Goal: Communication & Community: Answer question/provide support

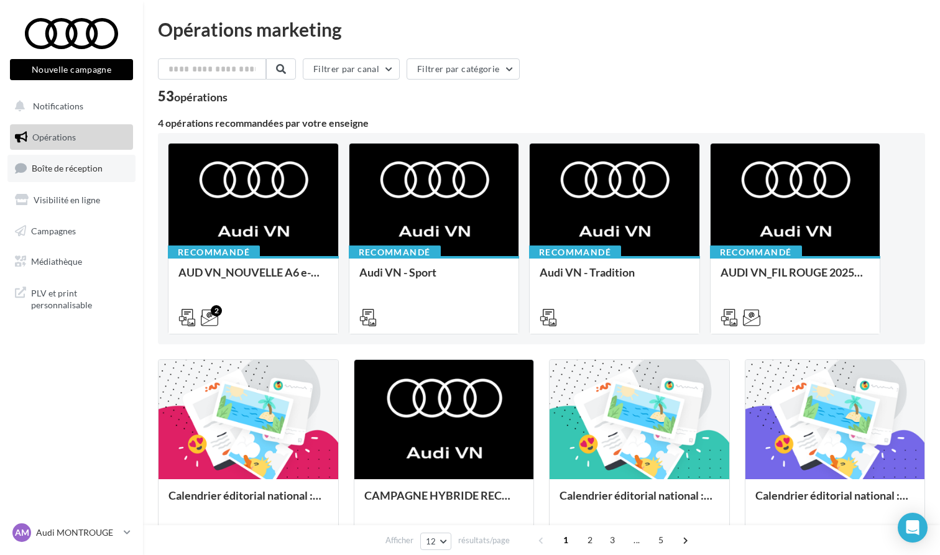
click at [90, 165] on span "Boîte de réception" at bounding box center [67, 168] width 71 height 11
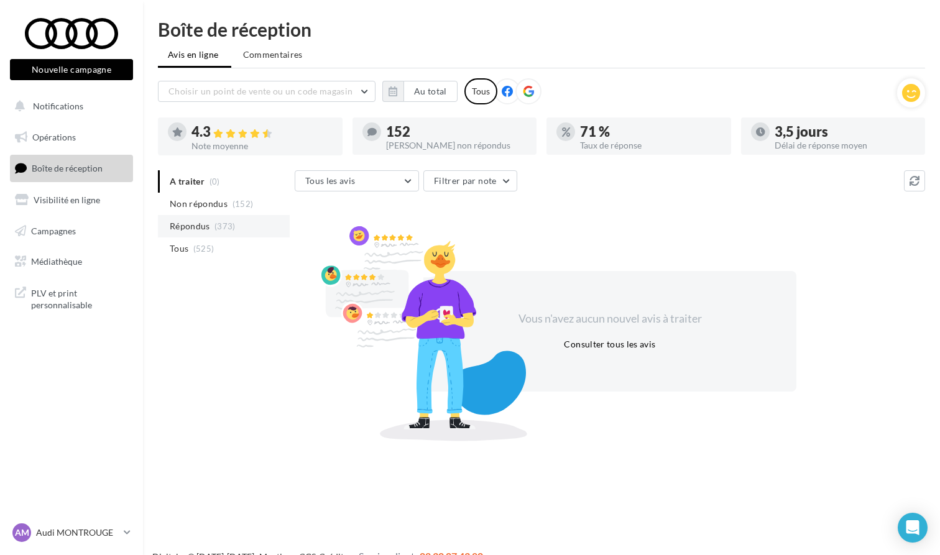
click at [213, 223] on li "Répondus (373)" at bounding box center [224, 226] width 132 height 22
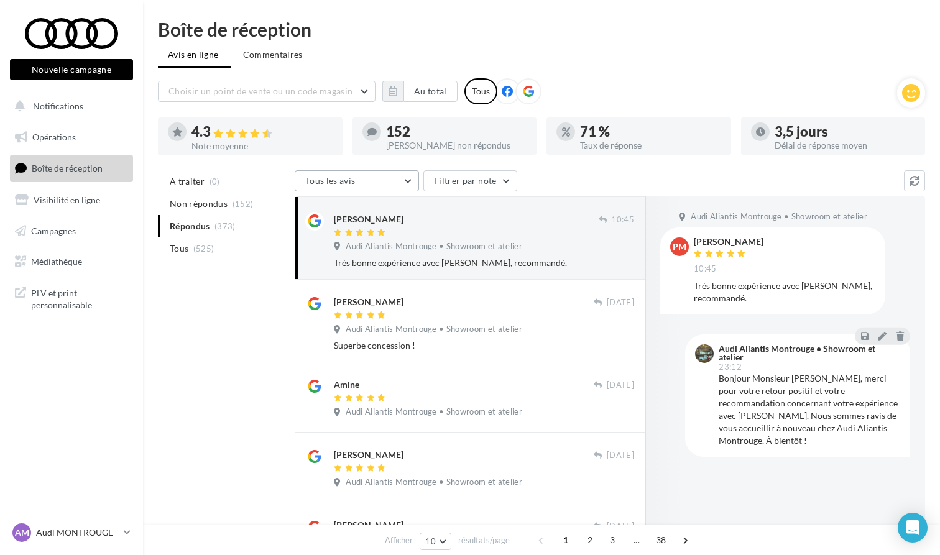
click at [393, 189] on button "Tous les avis" at bounding box center [357, 180] width 124 height 21
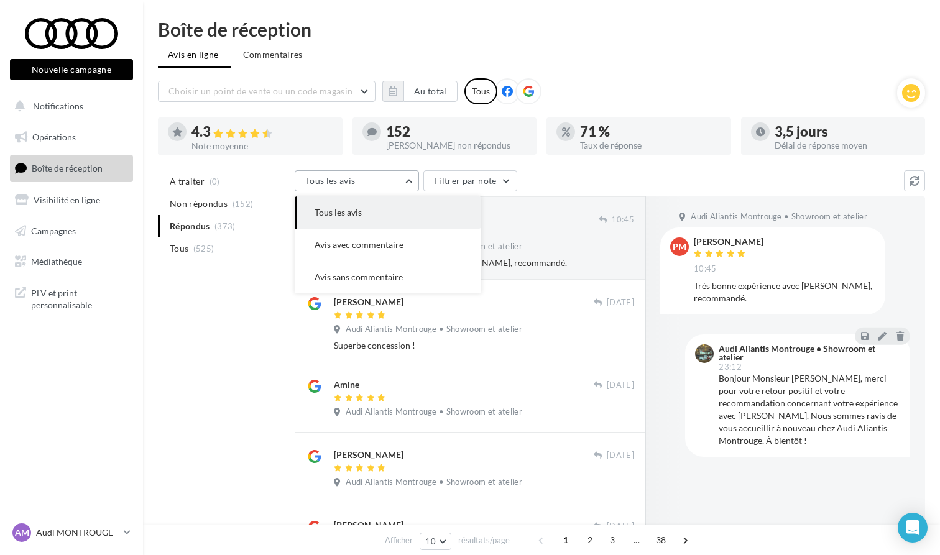
click at [393, 189] on button "Tous les avis" at bounding box center [357, 180] width 124 height 21
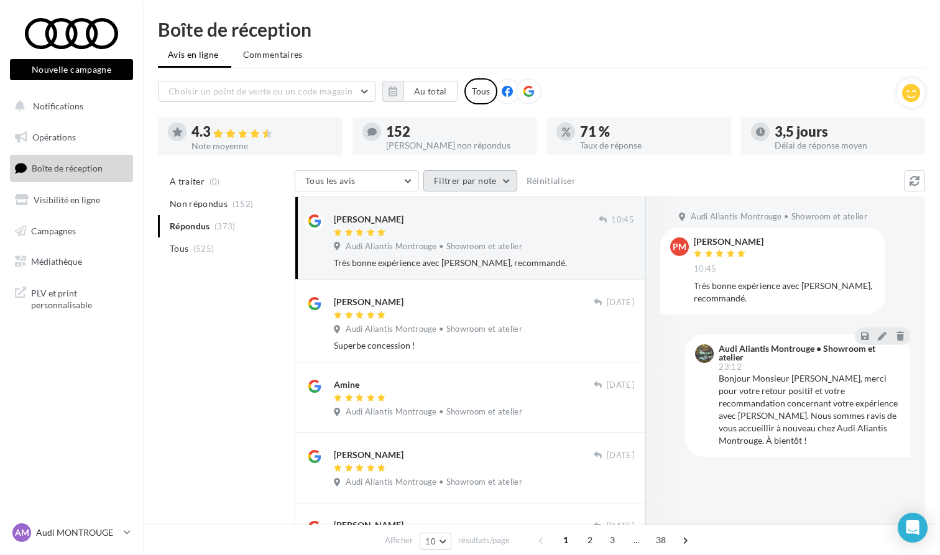
click at [462, 191] on button "Filtrer par note" at bounding box center [470, 180] width 94 height 21
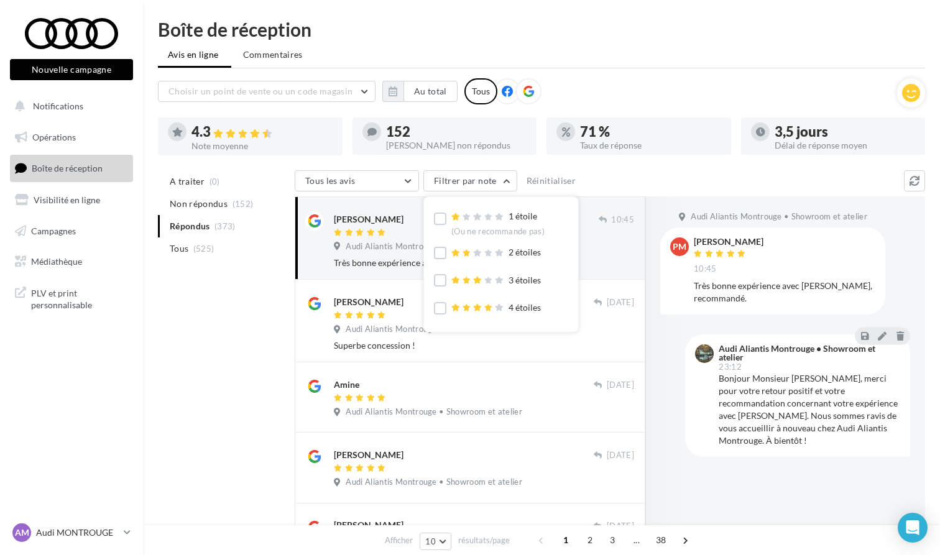
click at [468, 211] on span at bounding box center [478, 217] width 55 height 12
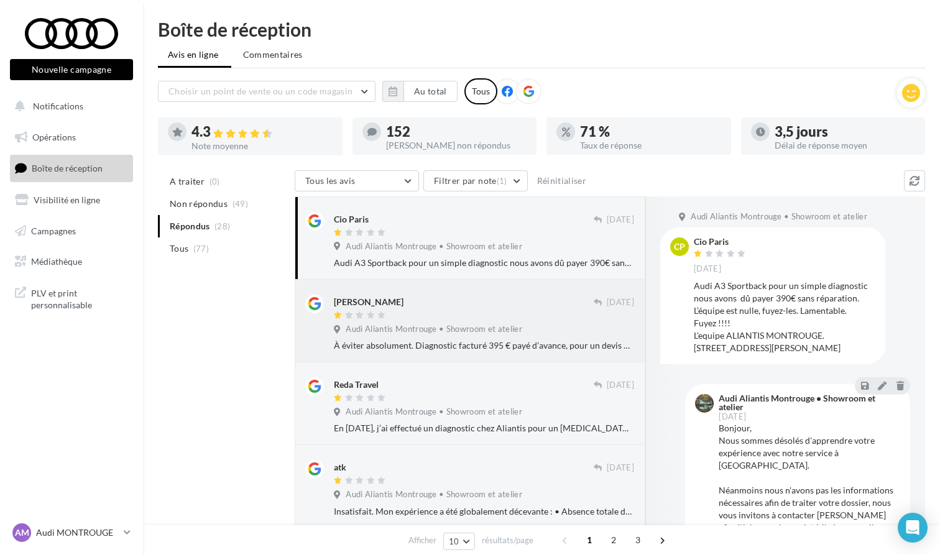
click at [415, 344] on div "À éviter absolument. Diagnostic facturé 395 € payé d’avance, pour un devis déli…" at bounding box center [484, 345] width 300 height 12
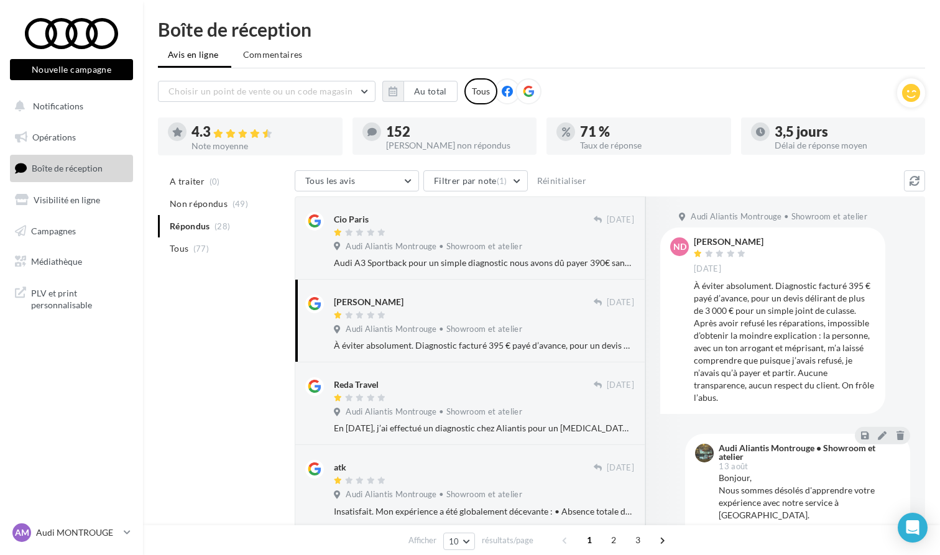
scroll to position [19, 0]
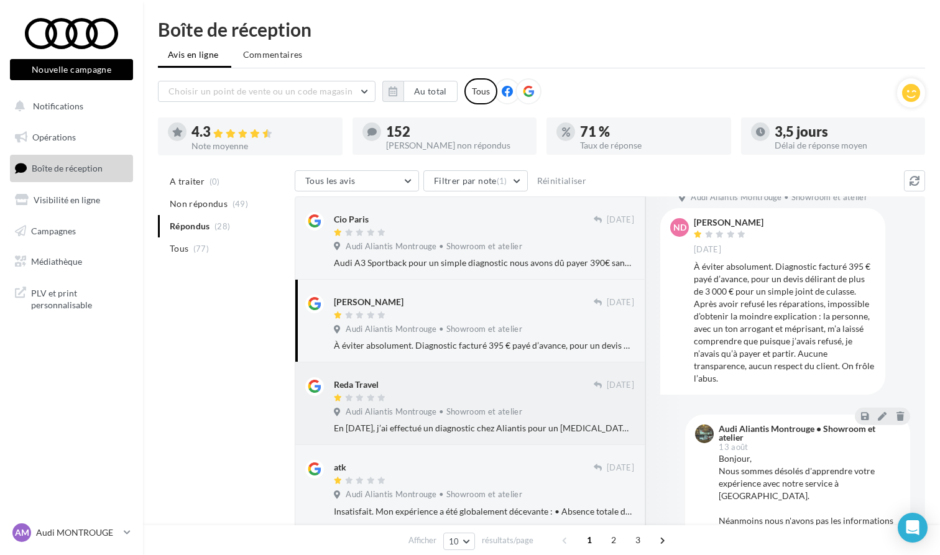
click at [519, 428] on div at bounding box center [484, 428] width 300 height 12
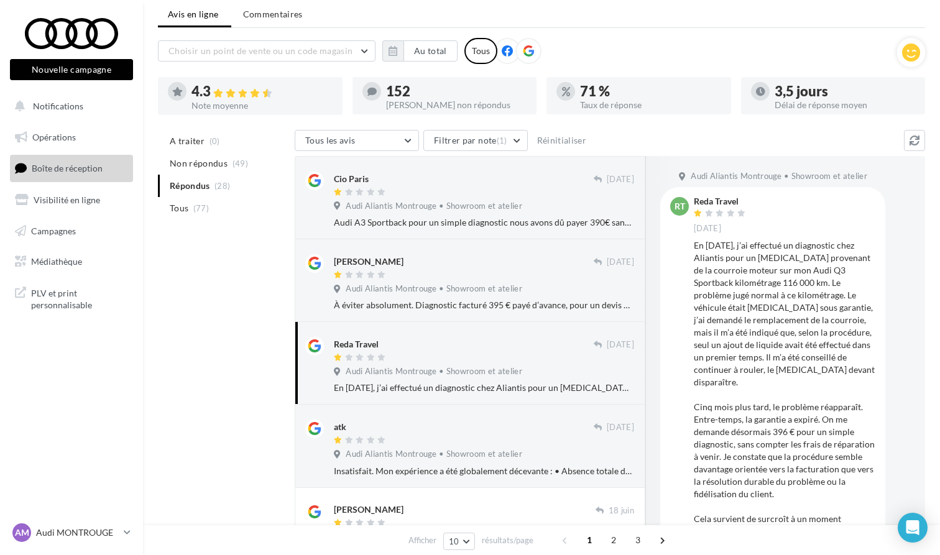
scroll to position [53, 0]
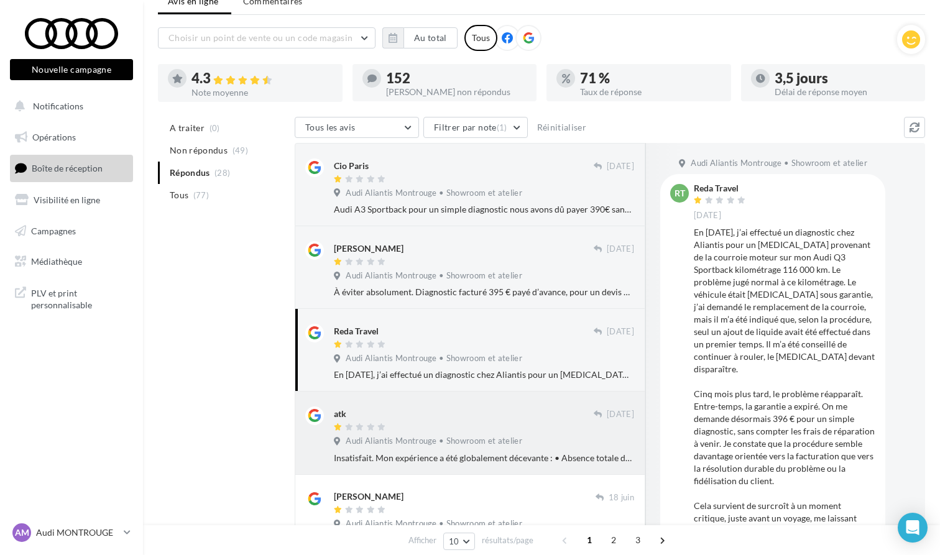
click at [517, 445] on div "Audi Aliantis Montrouge • Showroom et atelier" at bounding box center [484, 443] width 300 height 14
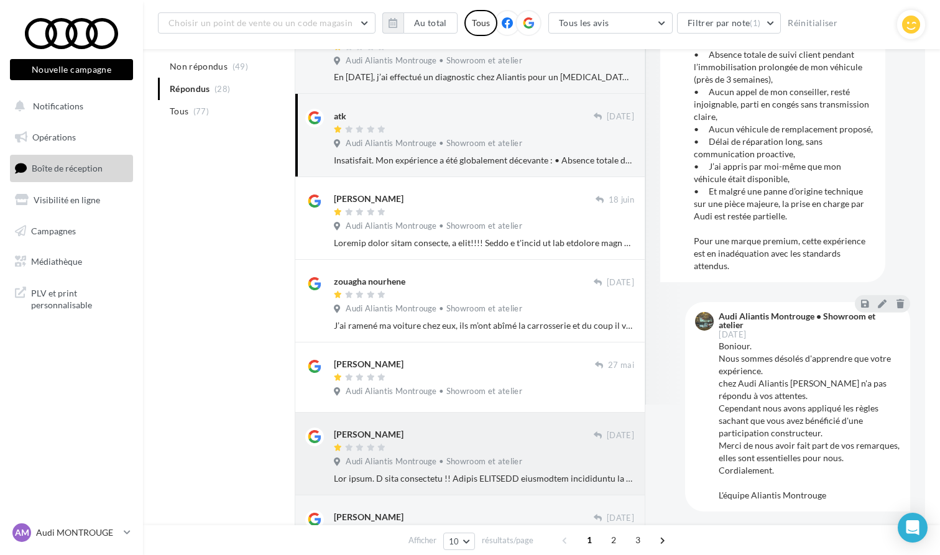
scroll to position [354, 0]
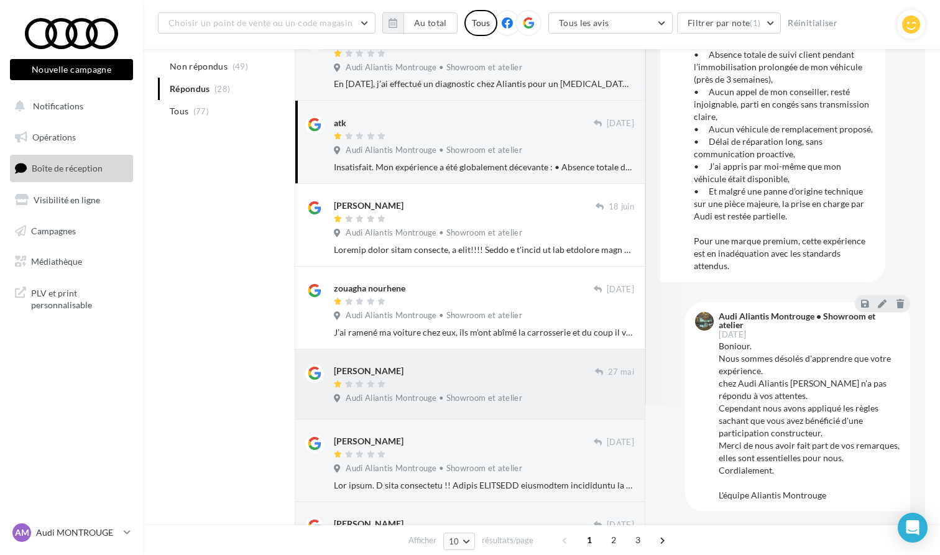
click at [518, 405] on div "Bruno Martin 27 mai Audi Aliantis Montrouge • Showroom et atelier" at bounding box center [470, 384] width 351 height 70
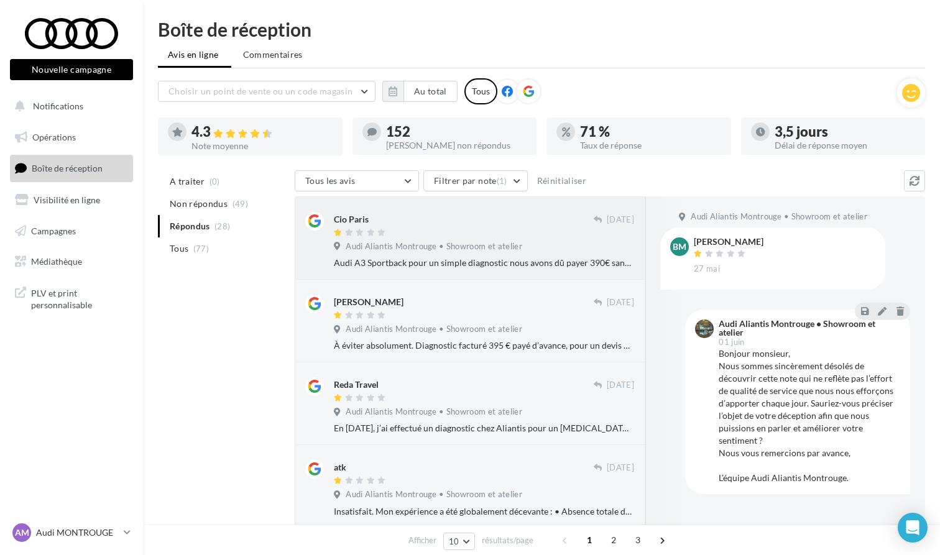
scroll to position [0, 0]
click at [440, 231] on div at bounding box center [464, 233] width 260 height 11
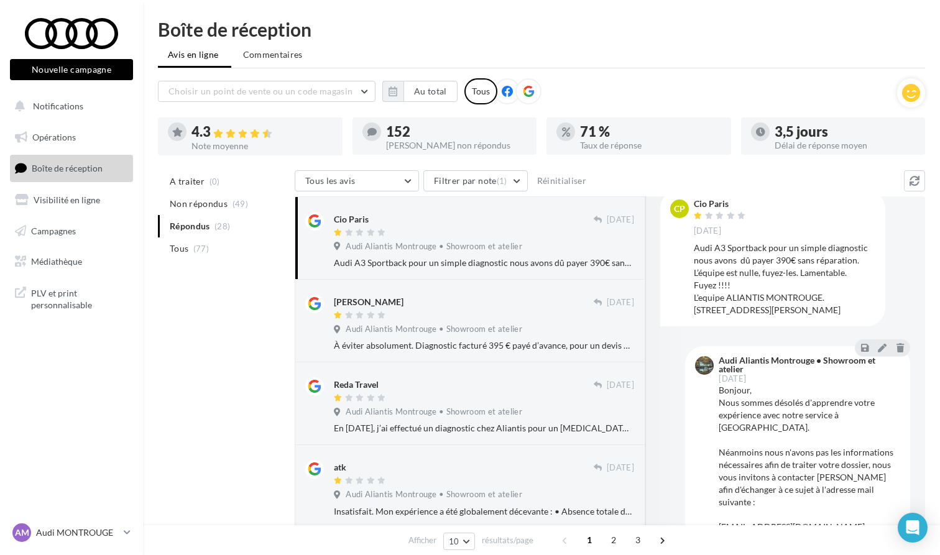
scroll to position [37, 0]
drag, startPoint x: 694, startPoint y: 247, endPoint x: 870, endPoint y: 260, distance: 176.4
click at [870, 260] on div "Audi A3 Sportback pour un simple diagnostic nous avons dû payer 390€ sans répar…" at bounding box center [785, 279] width 182 height 75
click at [871, 261] on div "Audi A3 Sportback pour un simple diagnostic nous avons dû payer 390€ sans répar…" at bounding box center [785, 279] width 182 height 75
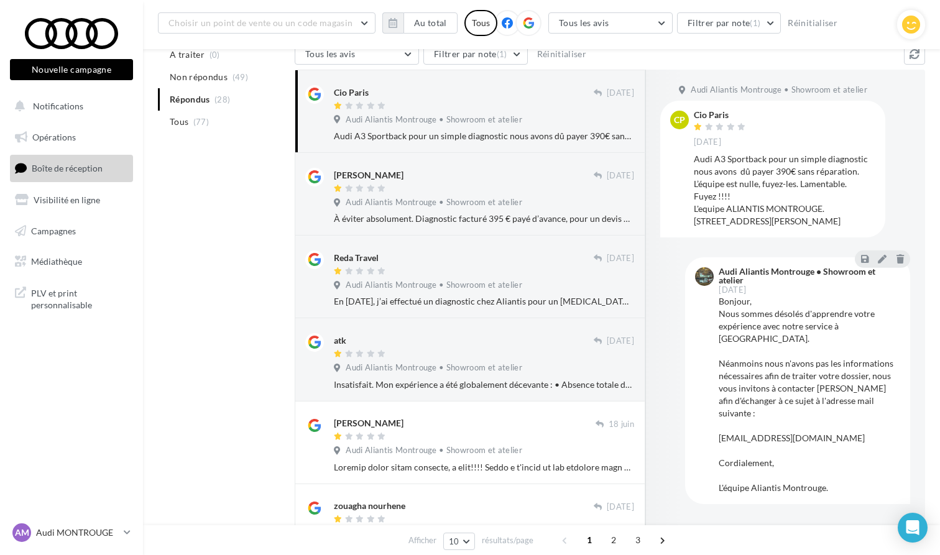
scroll to position [153, 0]
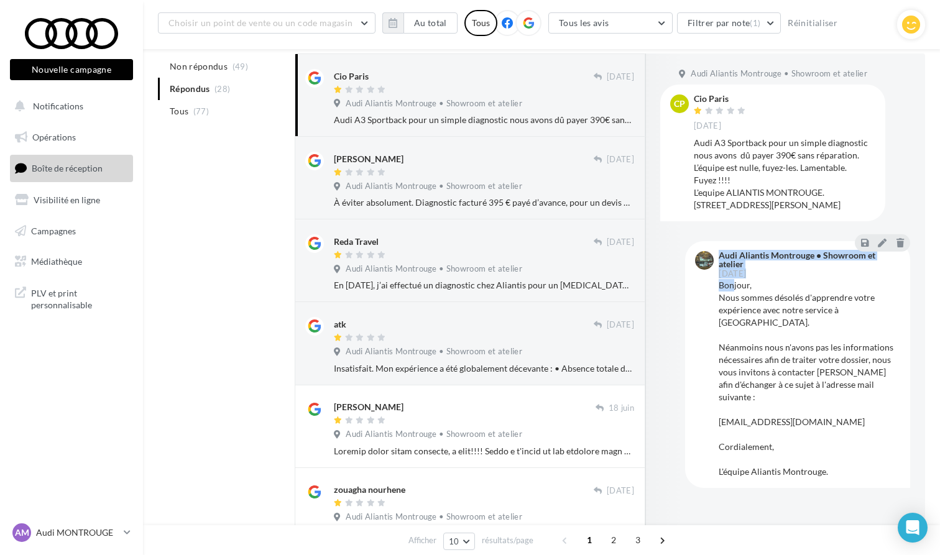
drag, startPoint x: 714, startPoint y: 298, endPoint x: 732, endPoint y: 297, distance: 17.4
click at [732, 297] on div "Audi Aliantis Montrouge • Showroom et atelier 22 sept. Bonjour, Nous sommes dés…" at bounding box center [797, 364] width 205 height 227
click at [782, 306] on div "Bonjour, Nous sommes désolés d'apprendre votre expérience avec notre service à …" at bounding box center [810, 378] width 182 height 199
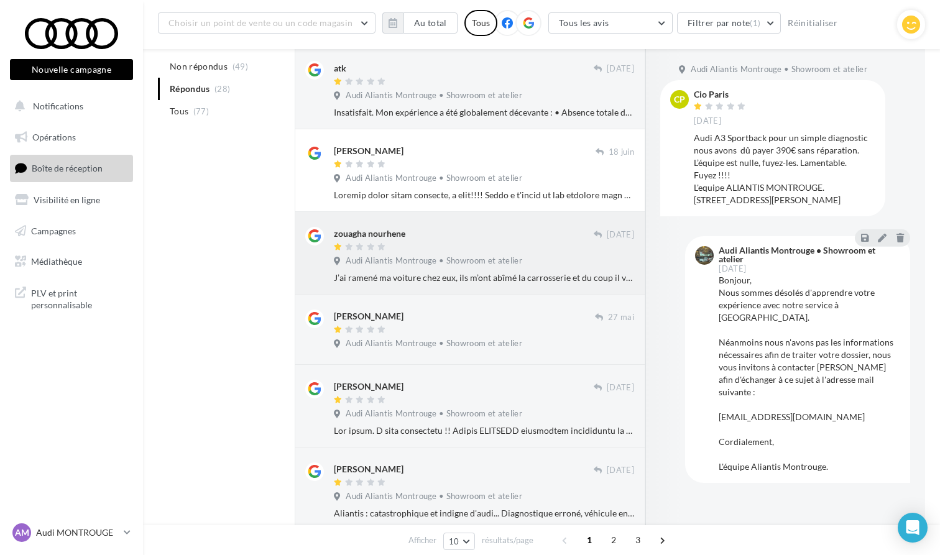
scroll to position [435, 0]
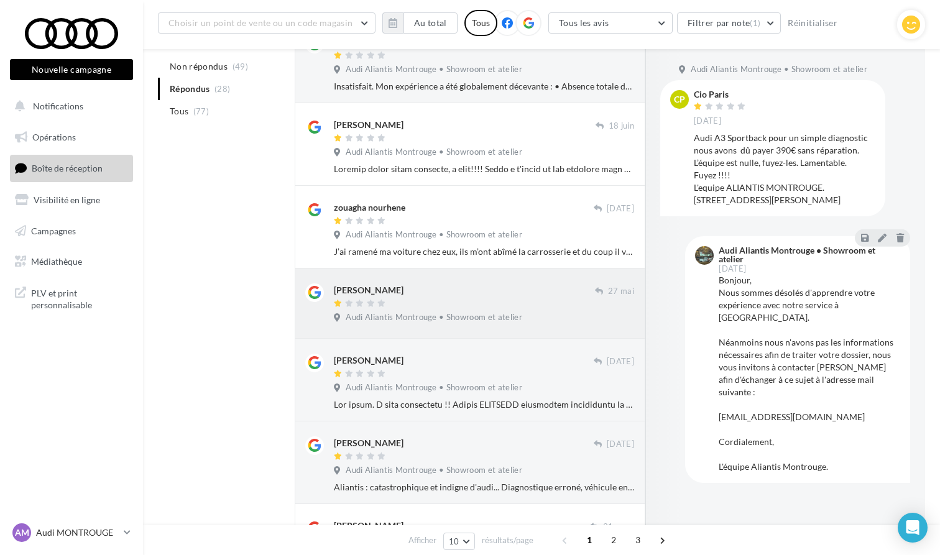
click at [532, 293] on div "Bruno Martin" at bounding box center [464, 297] width 261 height 26
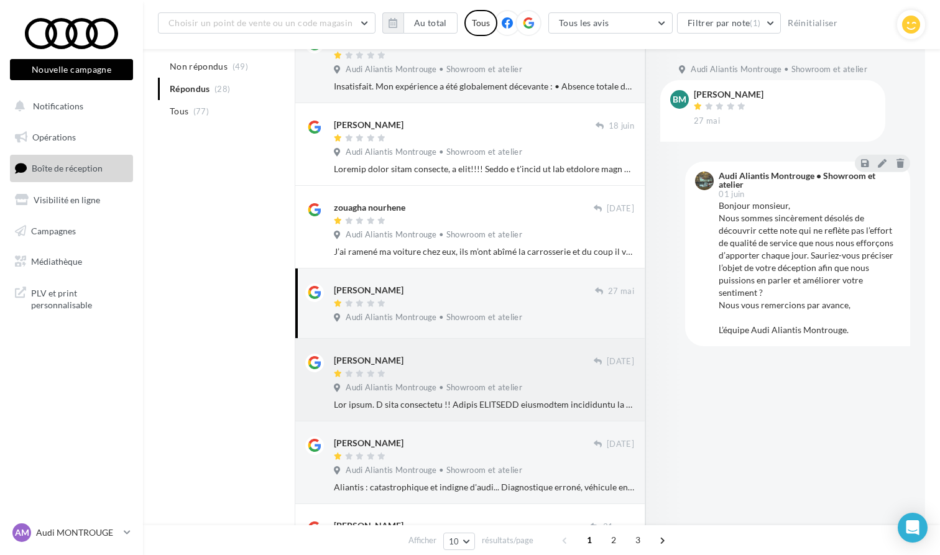
click at [458, 402] on div at bounding box center [484, 405] width 300 height 12
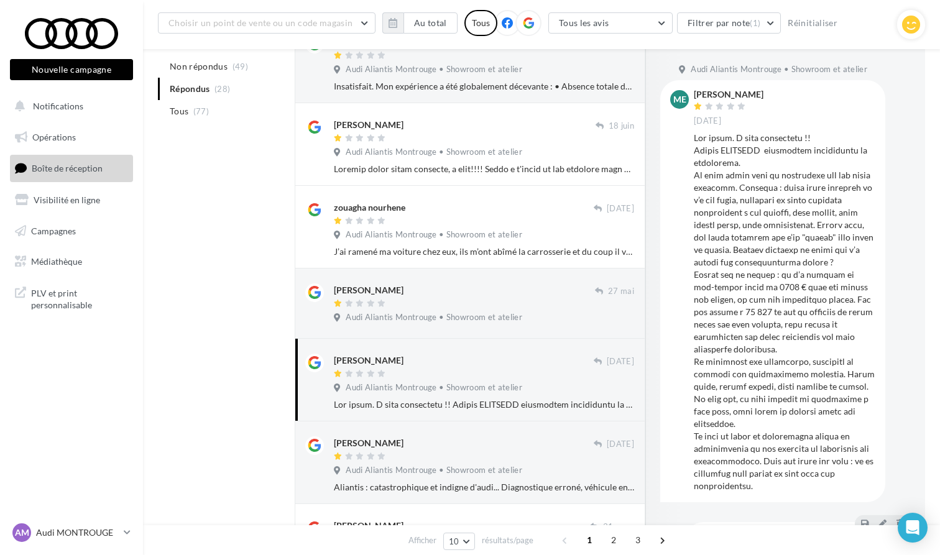
click at [504, 404] on div at bounding box center [484, 405] width 300 height 12
click at [506, 452] on div at bounding box center [464, 457] width 260 height 11
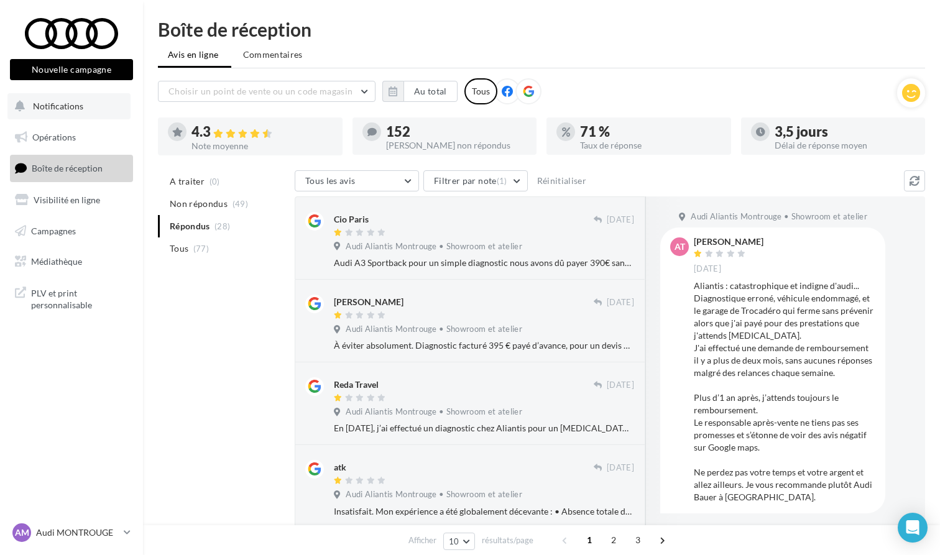
scroll to position [0, 0]
click at [67, 24] on div at bounding box center [71, 33] width 99 height 31
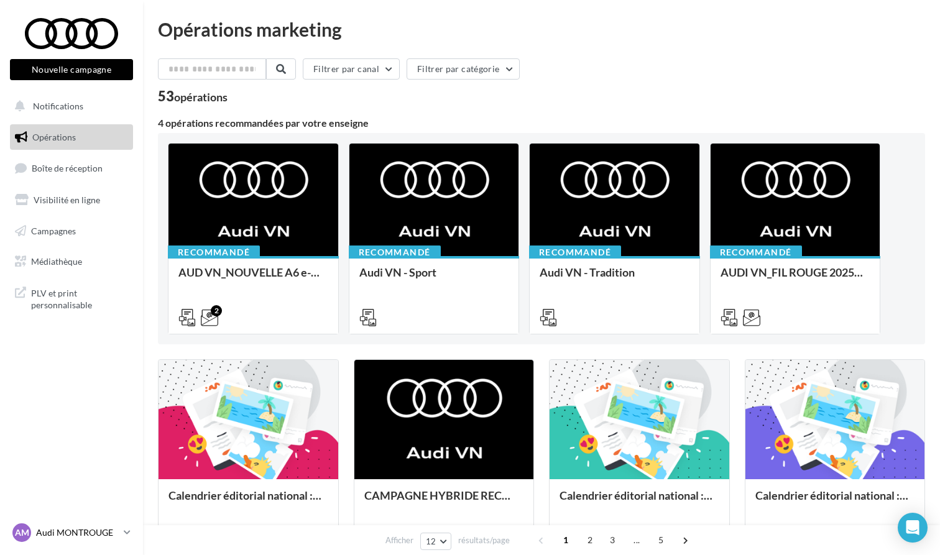
click at [100, 543] on link "AM Audi MONTROUGE audi-mont-gest" at bounding box center [71, 533] width 123 height 24
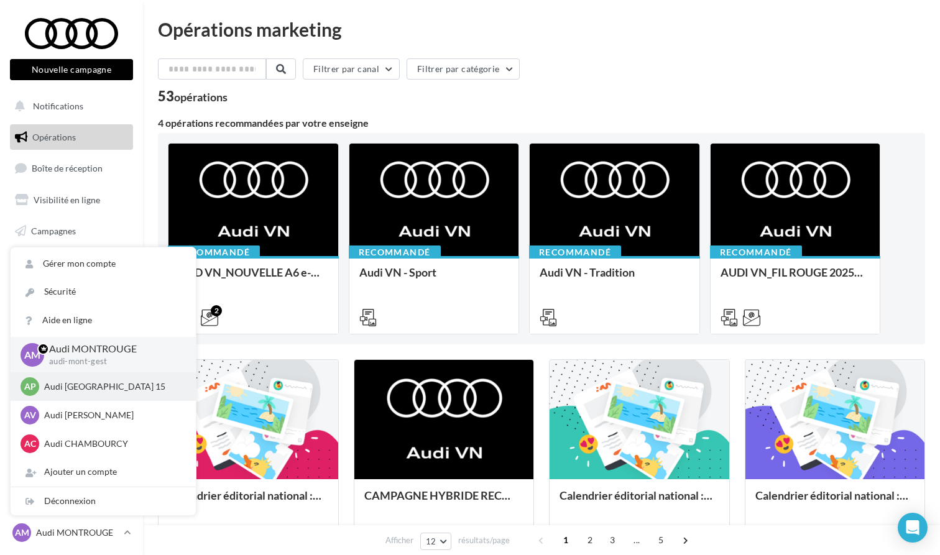
click at [82, 399] on div "AP Audi PARIS 15 audi-pari-gest" at bounding box center [103, 386] width 185 height 29
click at [81, 390] on p "Audi PARIS 15" at bounding box center [112, 386] width 137 height 12
